Goal: Task Accomplishment & Management: Manage account settings

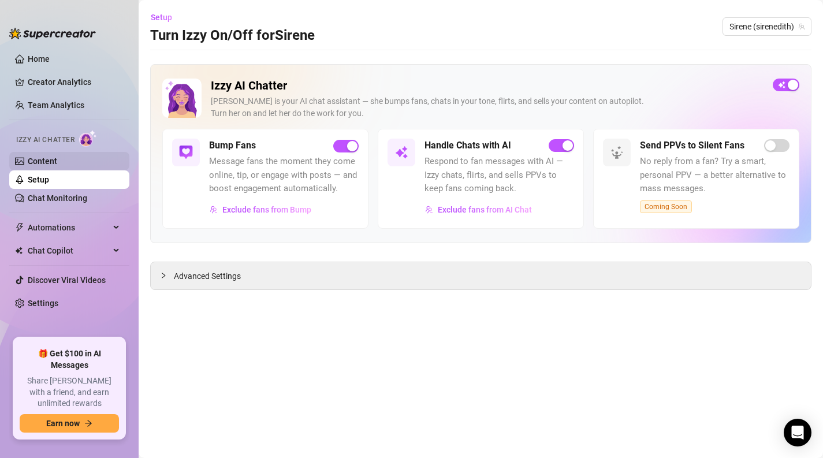
click at [57, 162] on link "Content" at bounding box center [42, 160] width 29 height 9
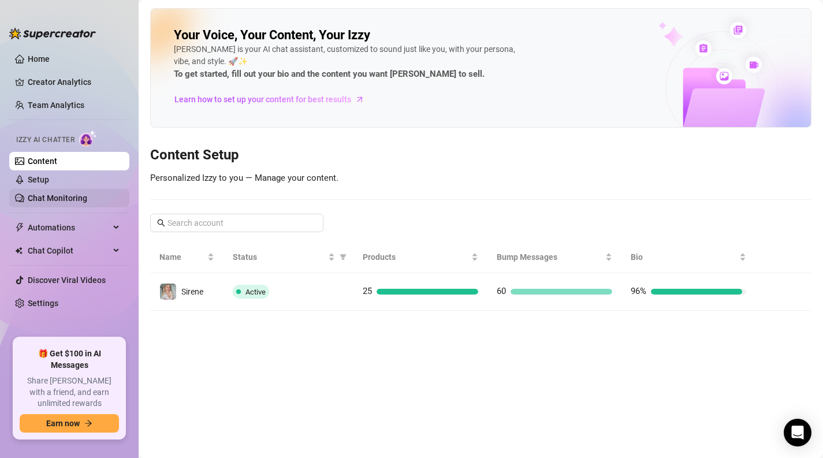
click at [69, 194] on link "Chat Monitoring" at bounding box center [57, 197] width 59 height 9
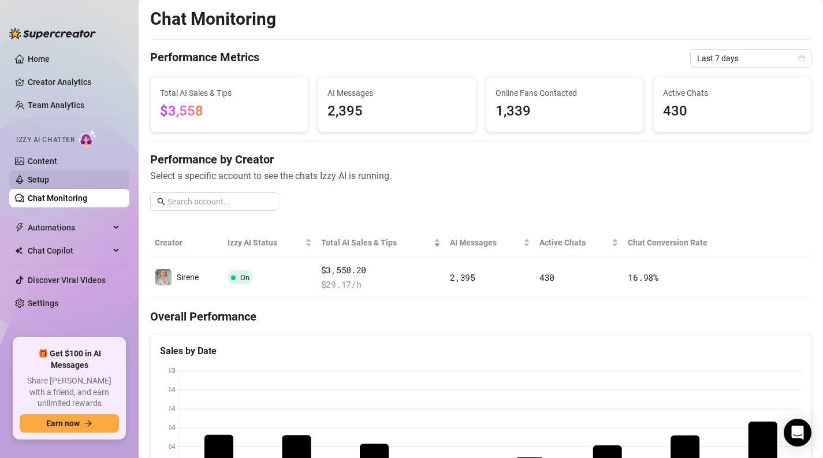
click at [47, 179] on link "Setup" at bounding box center [38, 179] width 21 height 9
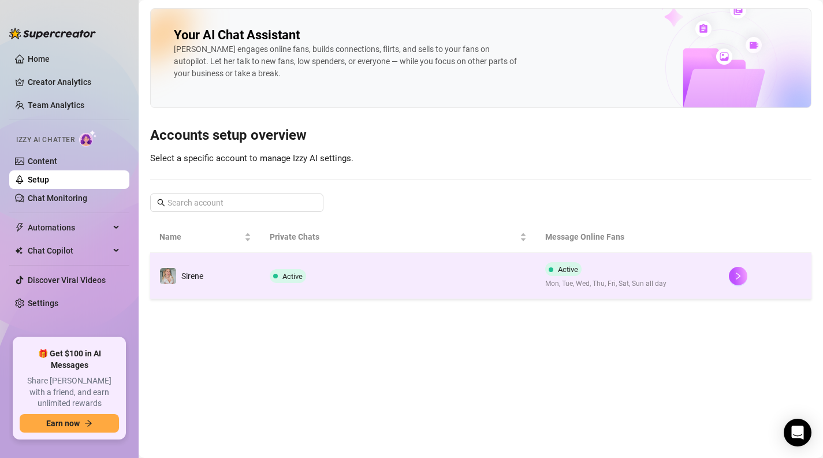
click at [395, 264] on td "Active" at bounding box center [397, 276] width 275 height 46
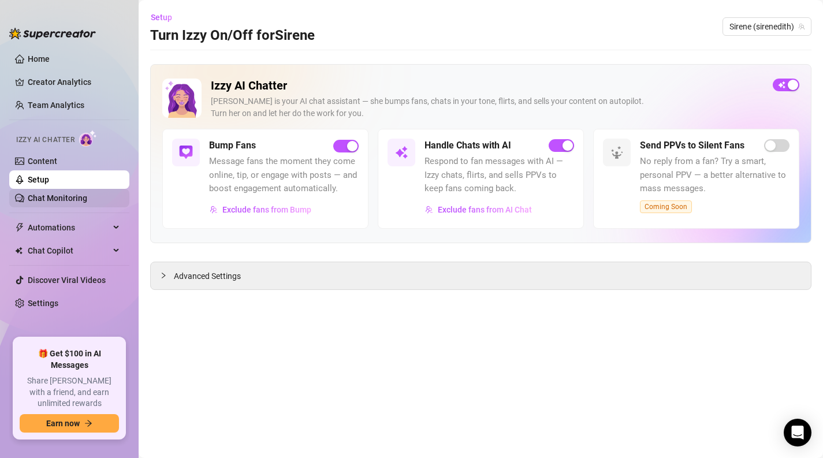
click at [51, 202] on link "Chat Monitoring" at bounding box center [57, 197] width 59 height 9
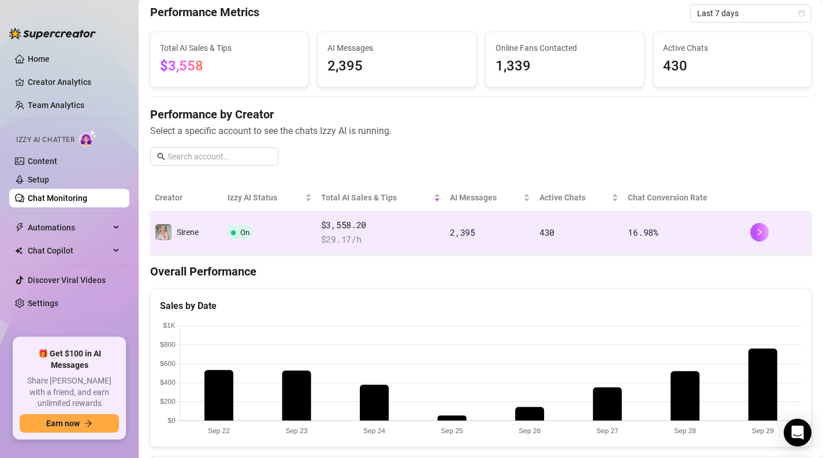
scroll to position [27, 0]
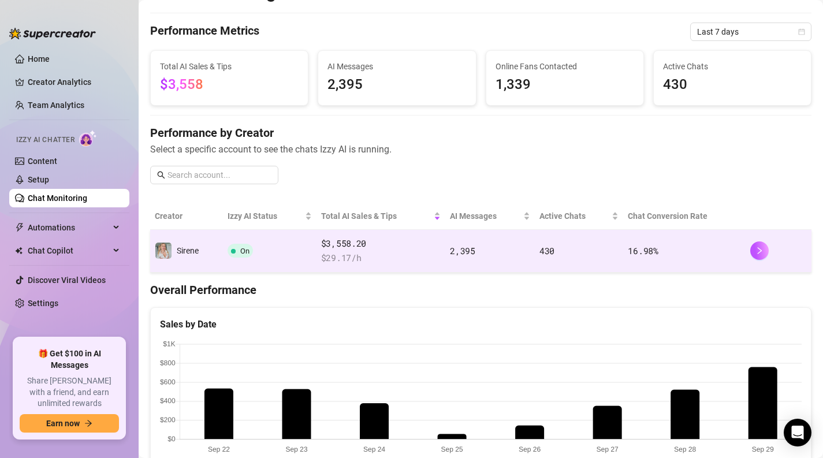
click at [421, 255] on span "$ 29.17 /h" at bounding box center [381, 258] width 120 height 14
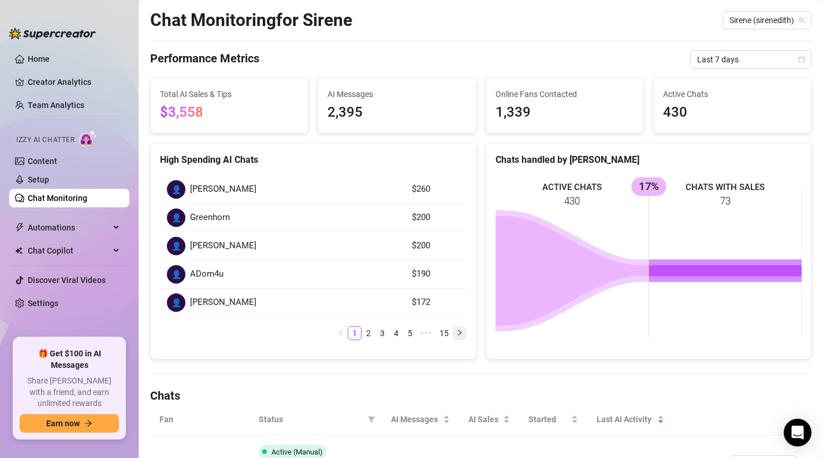
click at [460, 331] on icon "right" at bounding box center [459, 332] width 7 height 7
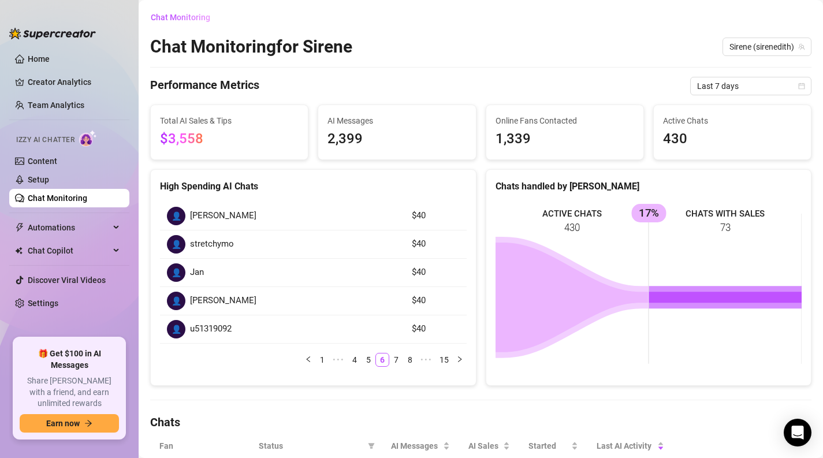
click at [94, 136] on img at bounding box center [88, 138] width 18 height 17
click at [57, 156] on link "Content" at bounding box center [42, 160] width 29 height 9
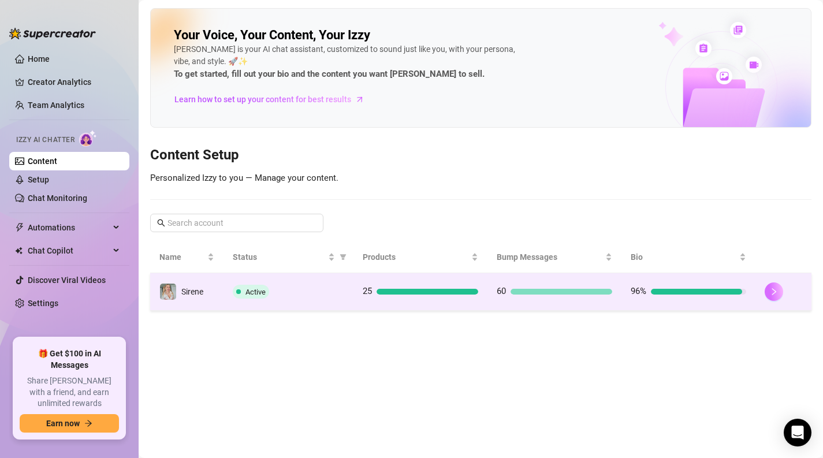
click at [779, 292] on button "button" at bounding box center [773, 291] width 18 height 18
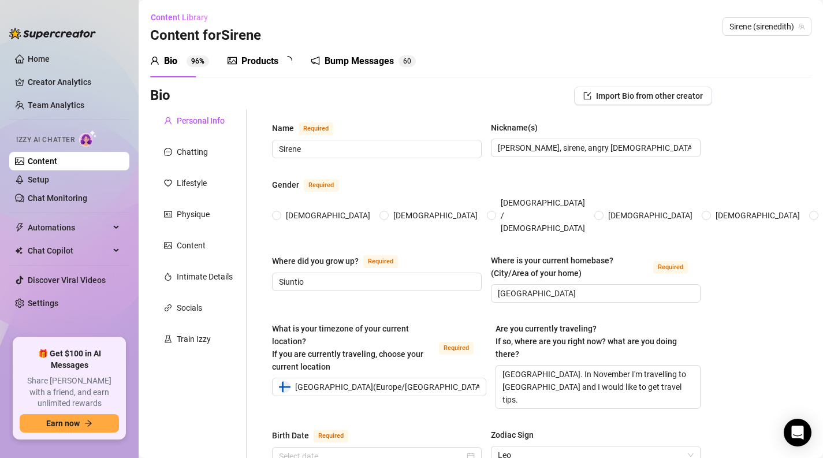
radio input "true"
type input "[DATE]"
click at [49, 184] on link "Setup" at bounding box center [38, 179] width 21 height 9
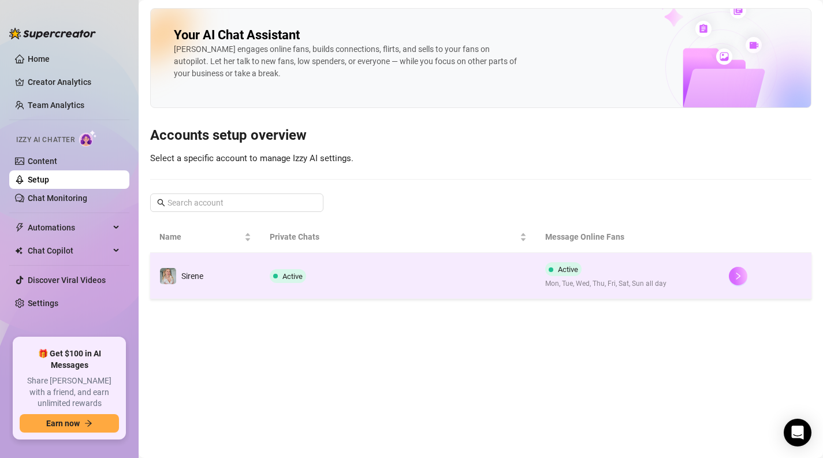
click at [746, 277] on button "button" at bounding box center [738, 276] width 18 height 18
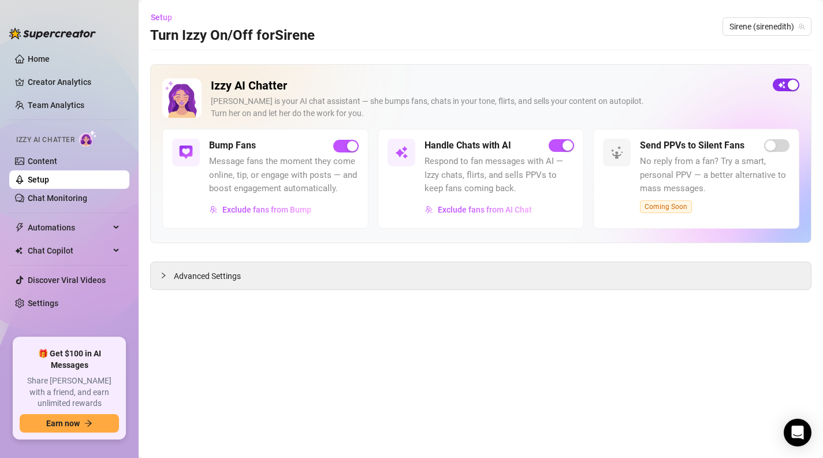
click at [779, 85] on span "button" at bounding box center [785, 85] width 27 height 13
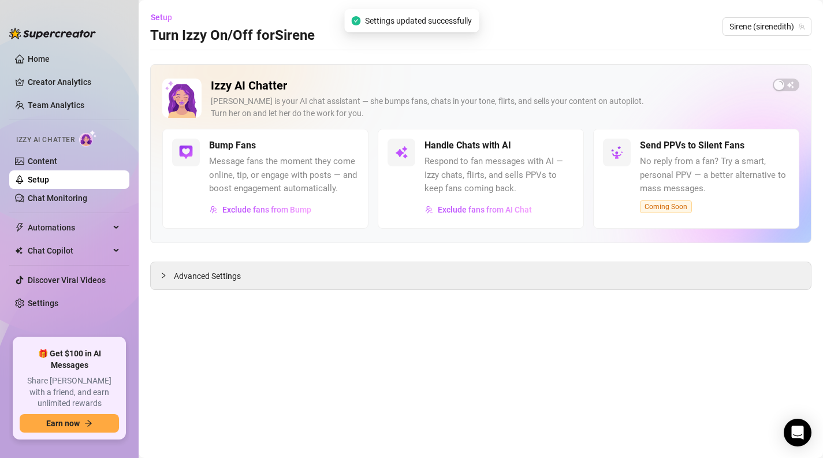
click at [675, 86] on h2 "Izzy AI Chatter" at bounding box center [487, 86] width 552 height 14
